Goal: Navigation & Orientation: Find specific page/section

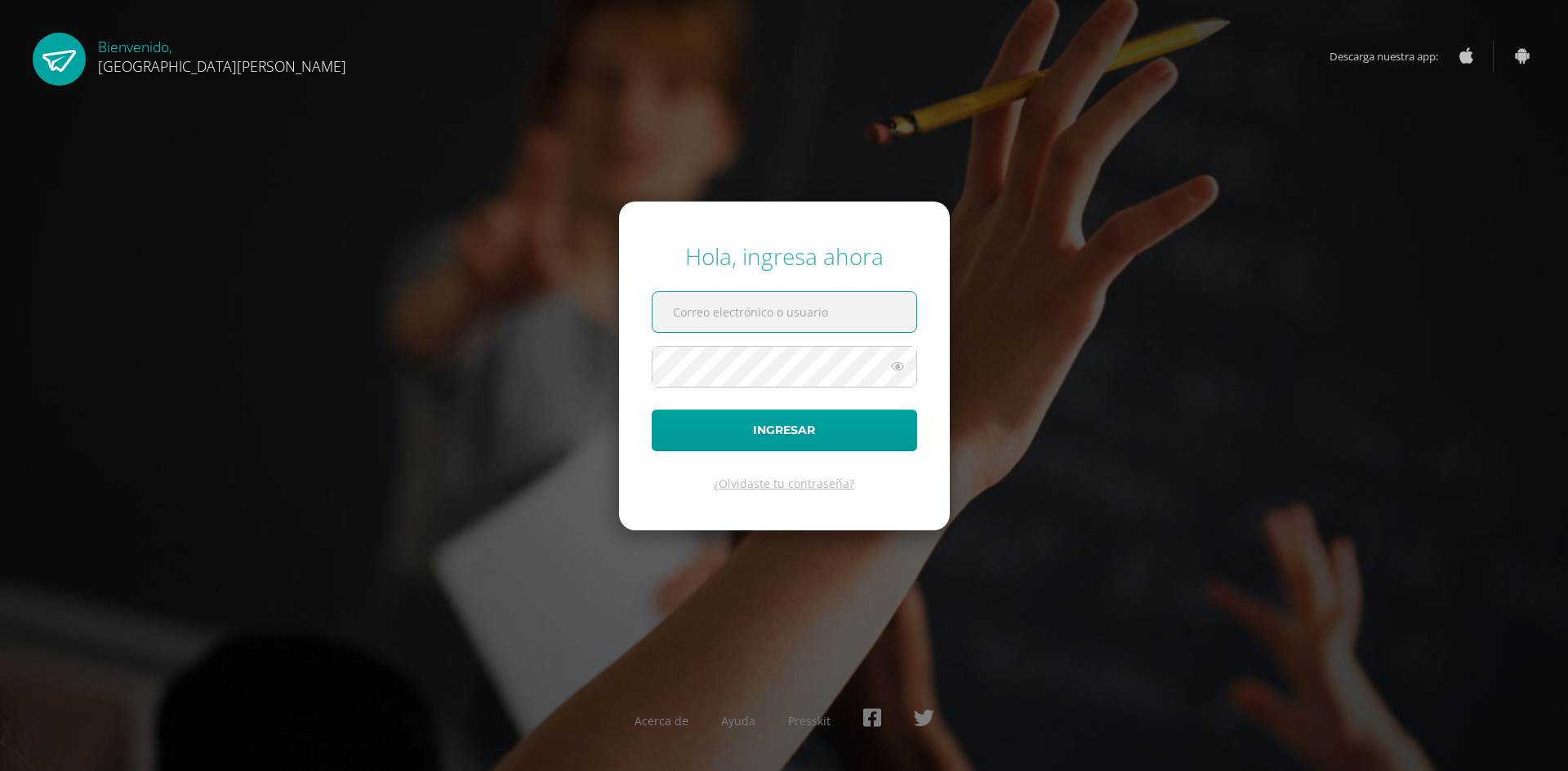
click at [724, 318] on input "text" at bounding box center [784, 312] width 264 height 40
type input "rogeliabravo@gmail.com"
click at [652, 410] on button "Ingresar" at bounding box center [784, 430] width 266 height 42
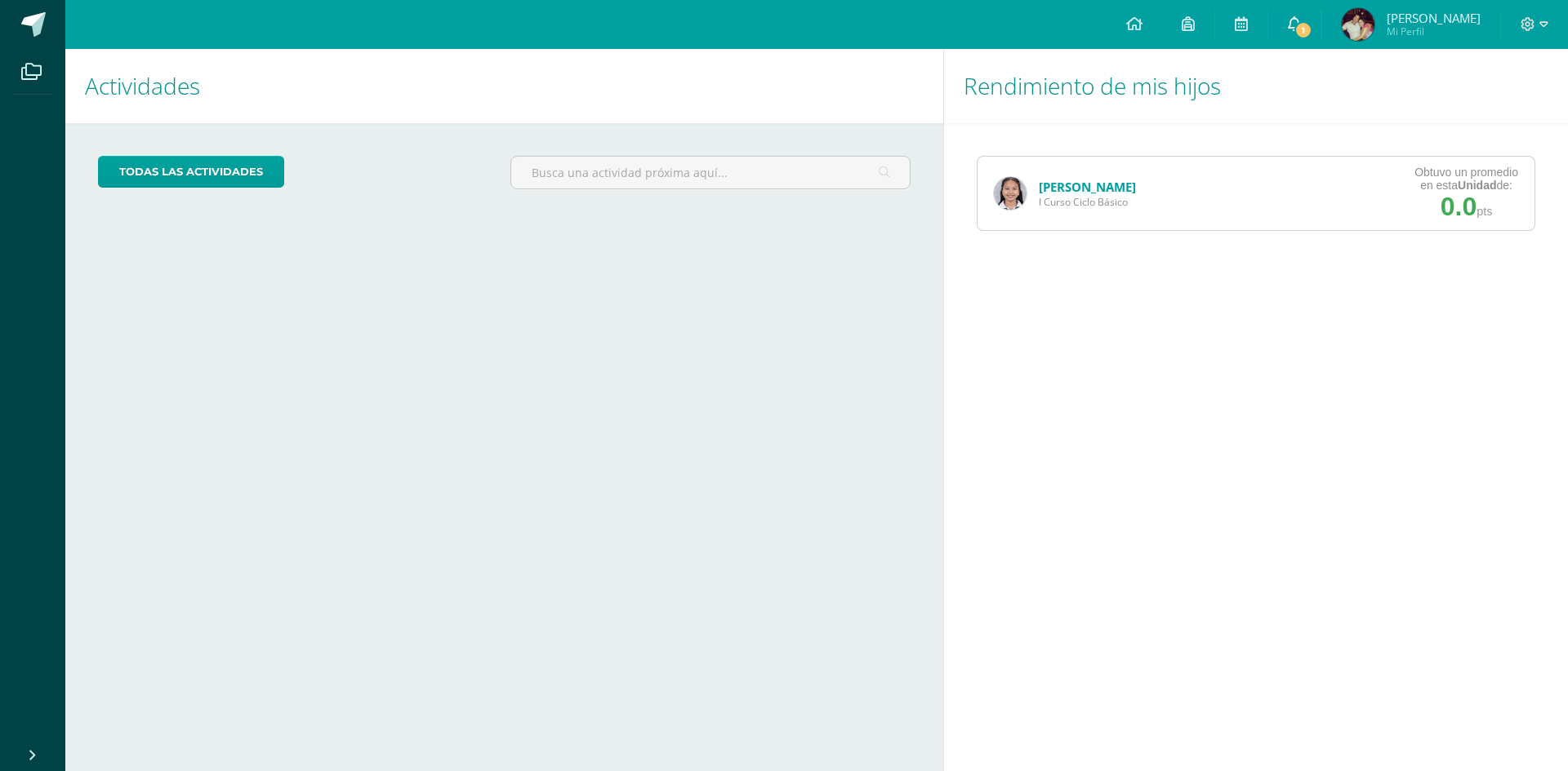
click at [1301, 23] on icon at bounding box center [1294, 23] width 13 height 14
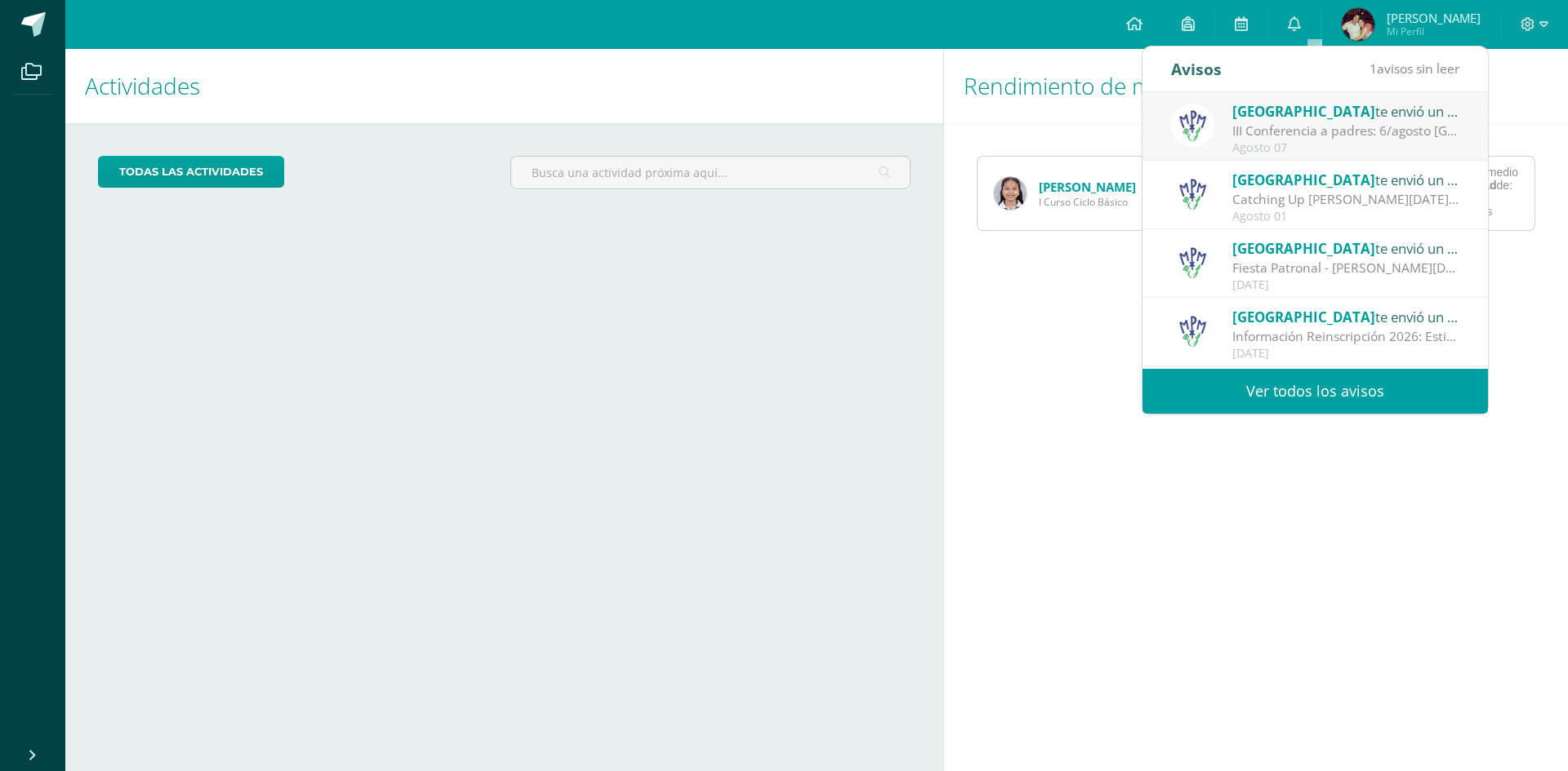
click at [1326, 387] on link "Ver todos los avisos" at bounding box center [1316, 392] width 345 height 45
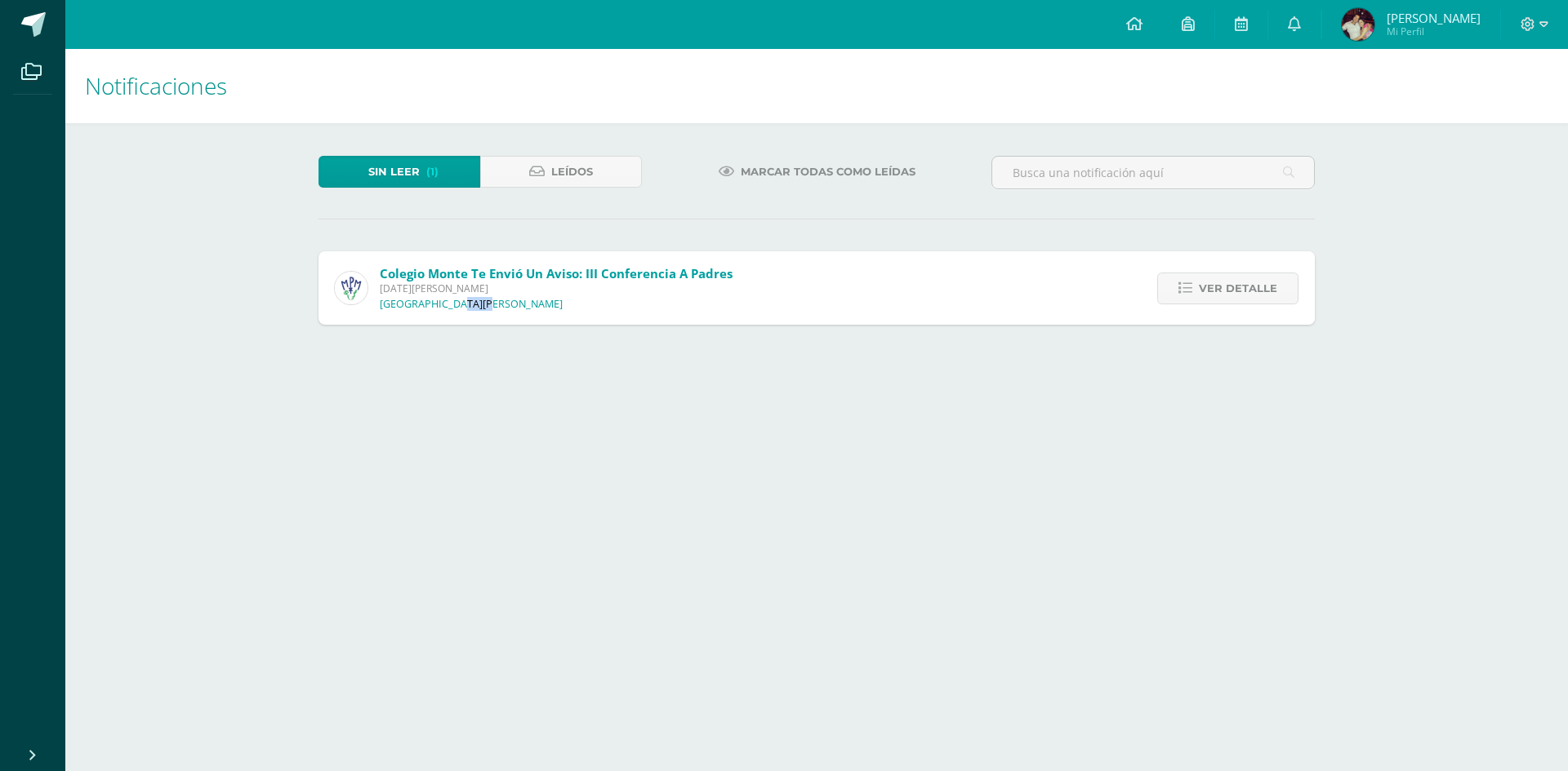
click at [1282, 358] on html "Archivos Cerrar panel Configuración Cerrar sesión [PERSON_NAME] Mi Perfil Aviso…" at bounding box center [784, 179] width 1568 height 358
click at [1200, 287] on link "Ver detalle" at bounding box center [1228, 289] width 141 height 32
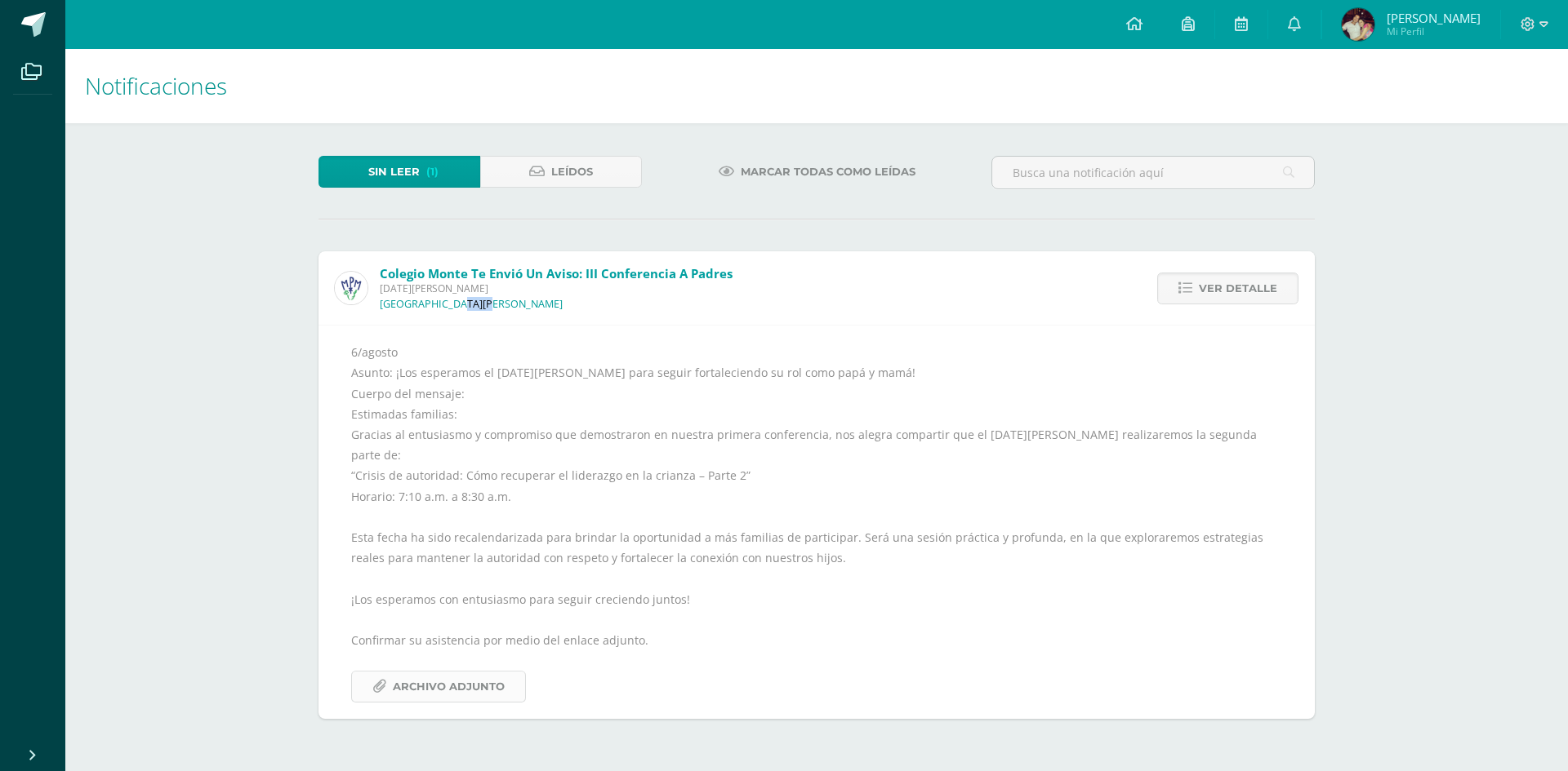
click at [486, 672] on span "Archivo Adjunto" at bounding box center [448, 687] width 112 height 30
click at [1441, 25] on span "Mi Perfil" at bounding box center [1434, 31] width 94 height 14
click at [1528, 19] on icon at bounding box center [1528, 24] width 14 height 14
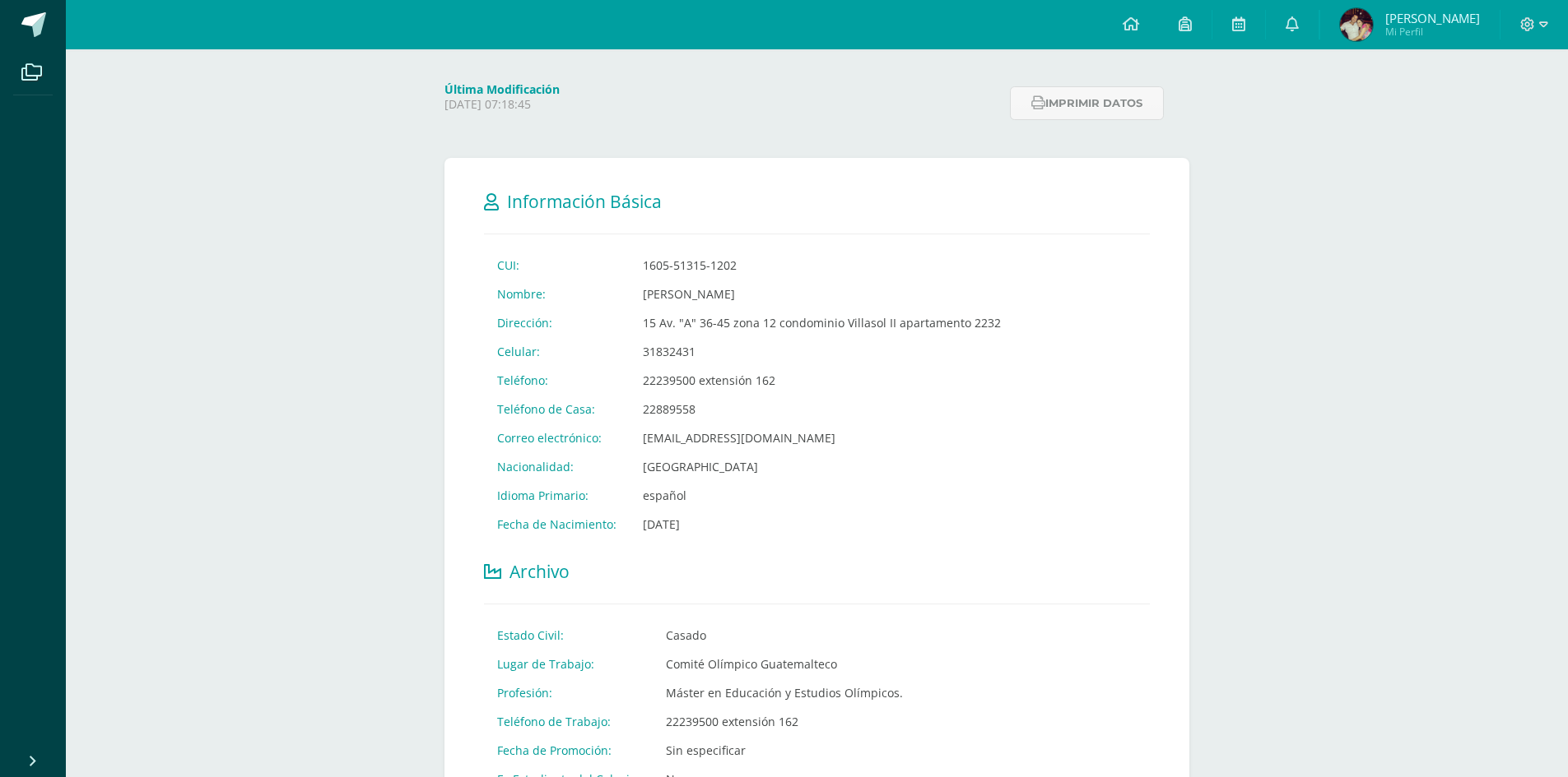
scroll to position [165, 0]
click at [1541, 26] on icon at bounding box center [1544, 24] width 9 height 14
click at [1503, 116] on span "Cerrar sesión" at bounding box center [1491, 112] width 74 height 15
